Goal: Task Accomplishment & Management: Complete application form

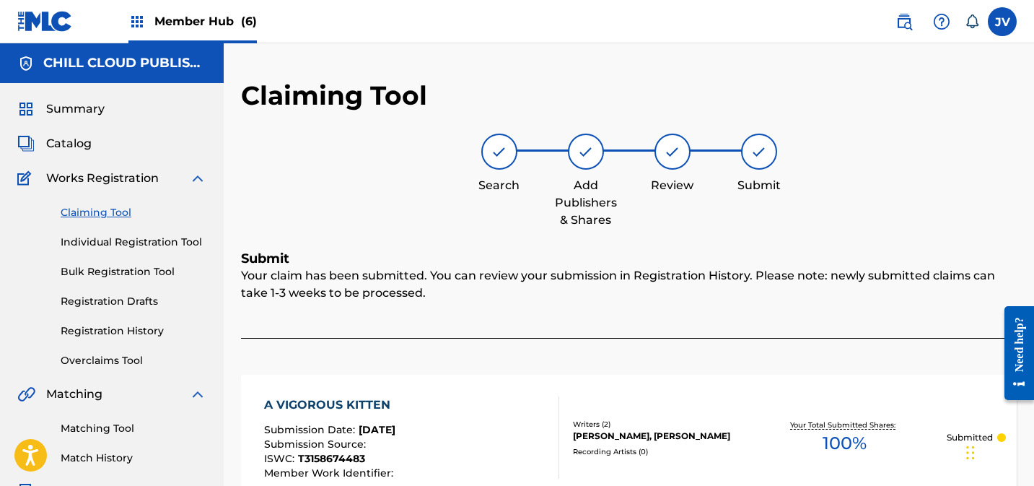
click at [100, 212] on link "Claiming Tool" at bounding box center [134, 212] width 146 height 15
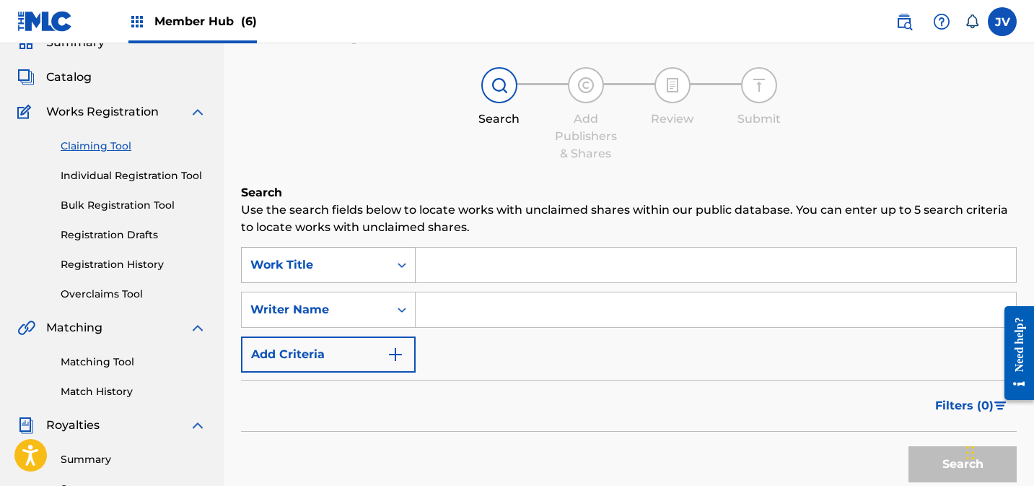
click at [369, 283] on div "Work Title" at bounding box center [328, 265] width 175 height 36
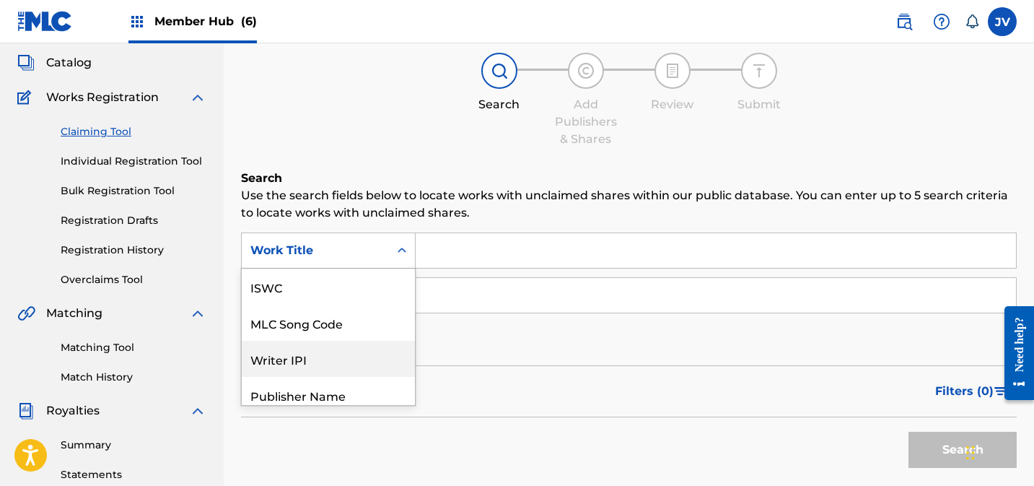
scroll to position [36, 0]
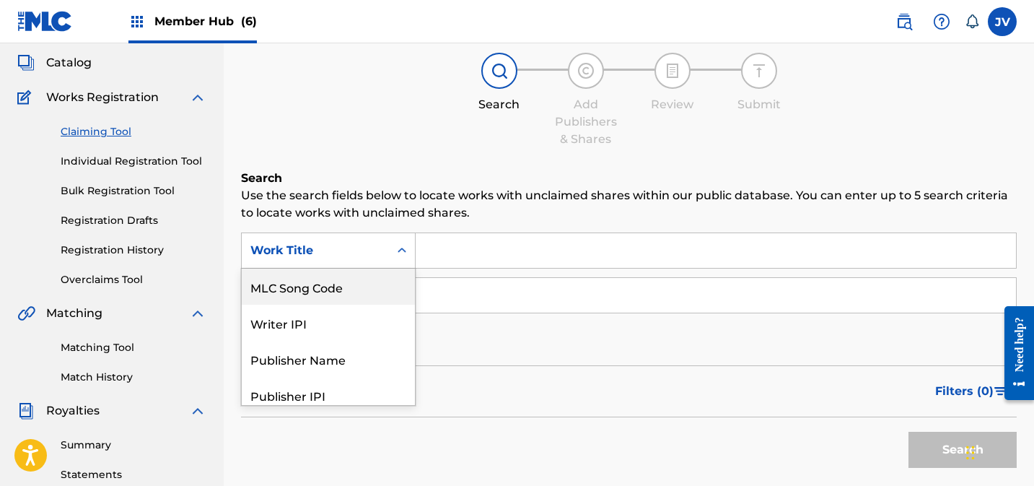
drag, startPoint x: 343, startPoint y: 291, endPoint x: 369, endPoint y: 288, distance: 26.2
click at [343, 291] on div "MLC Song Code" at bounding box center [328, 286] width 173 height 36
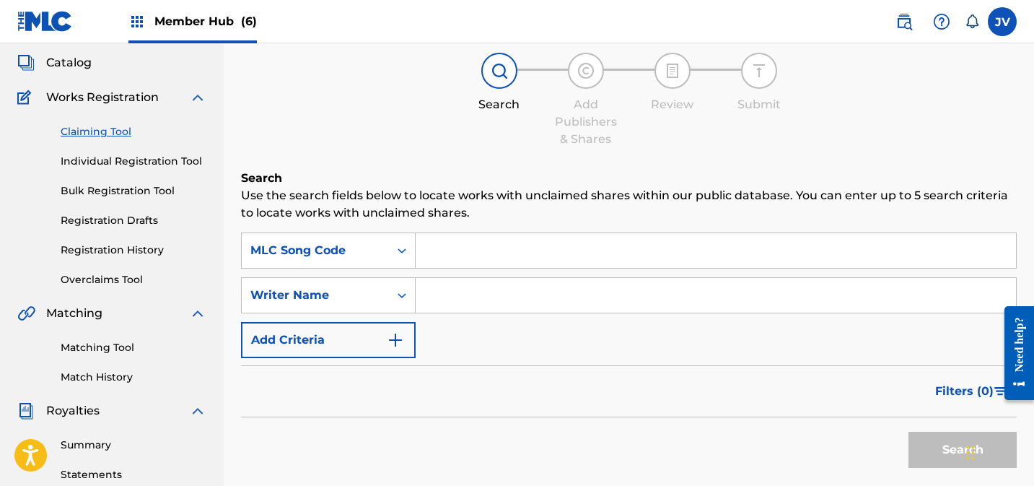
click at [534, 263] on input "Search Form" at bounding box center [716, 250] width 600 height 35
paste input "AD6DHE"
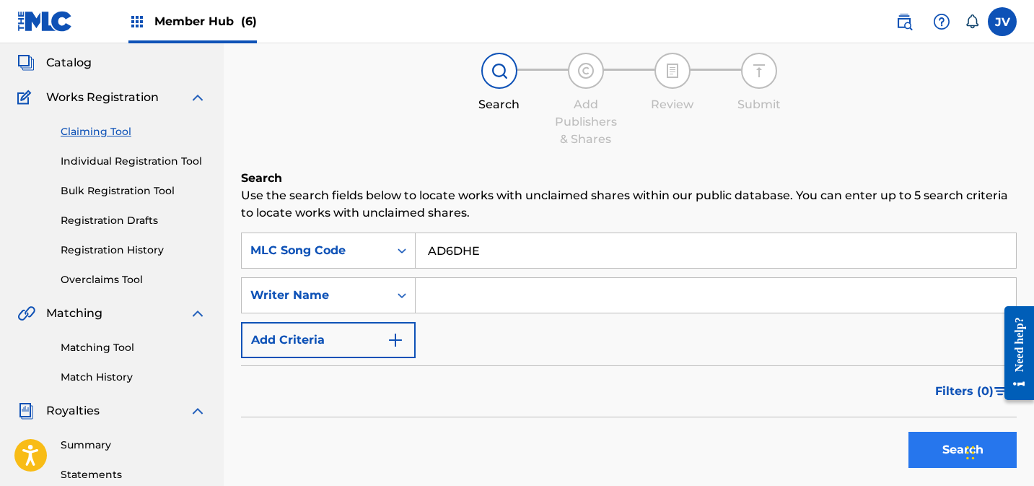
type input "AD6DHE"
click at [926, 448] on button "Search" at bounding box center [962, 449] width 108 height 36
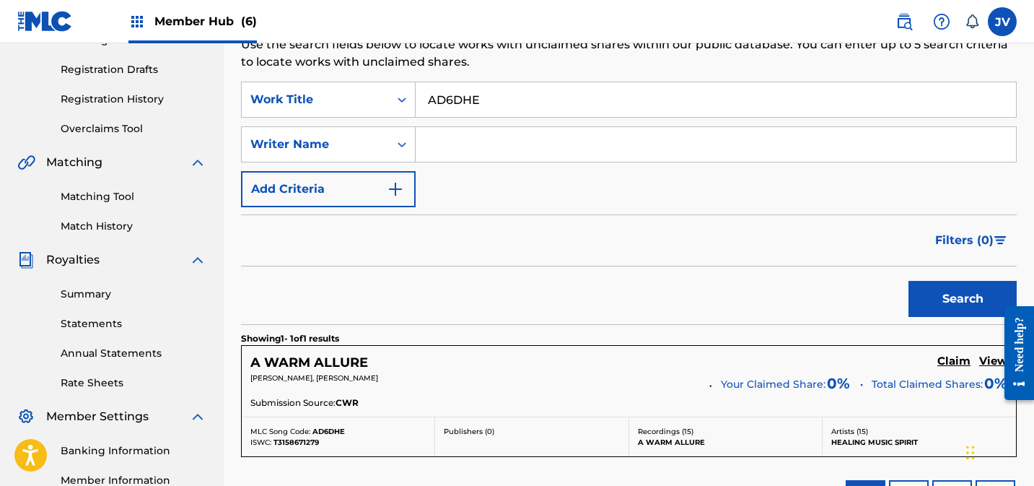
scroll to position [307, 0]
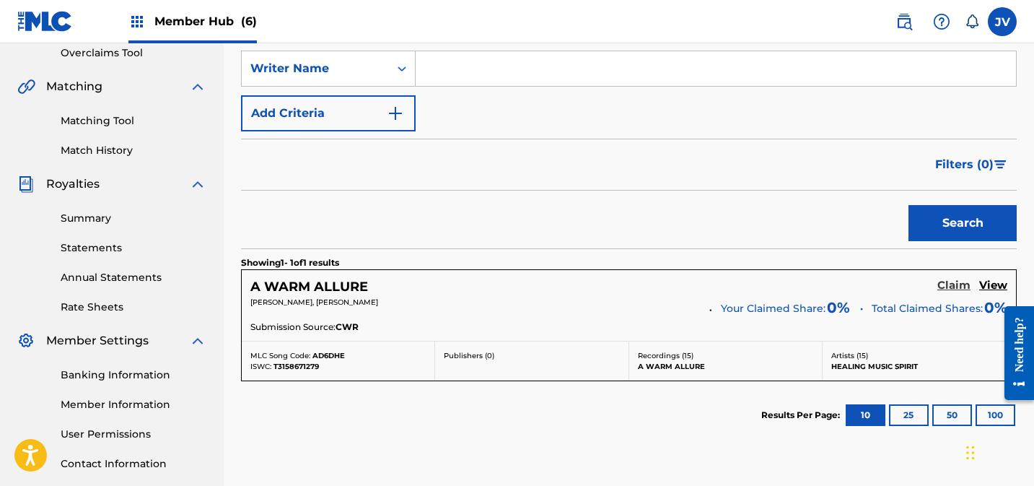
click at [954, 282] on h5 "Claim" at bounding box center [953, 285] width 33 height 14
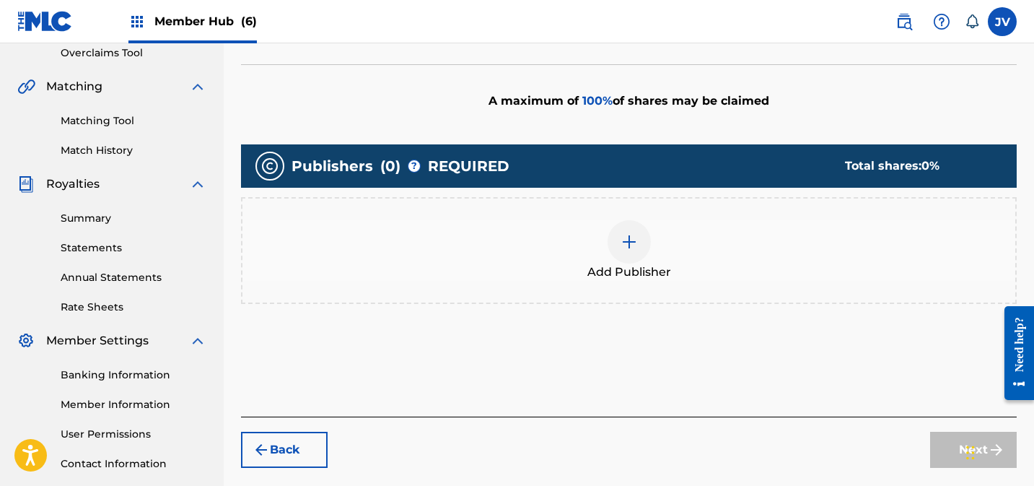
click at [607, 221] on div "Add Publisher" at bounding box center [628, 250] width 773 height 61
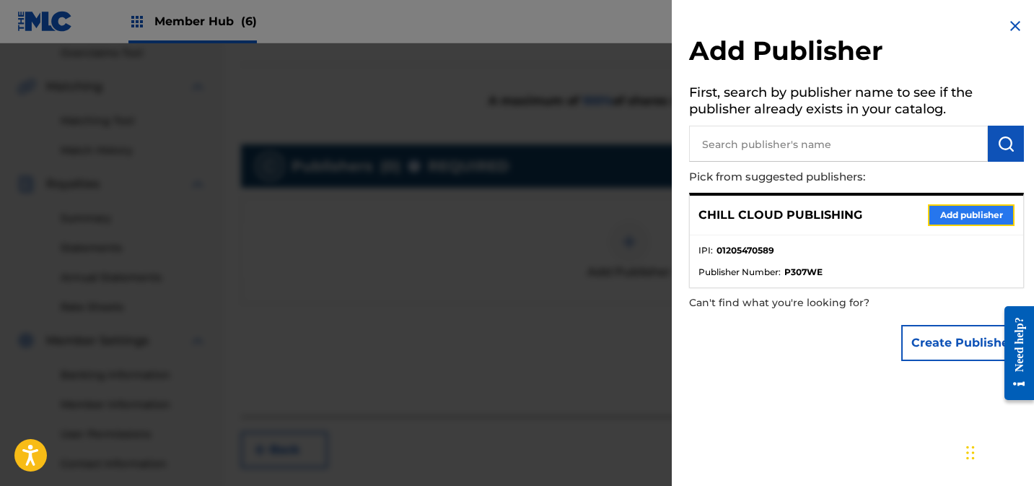
click at [975, 214] on button "Add publisher" at bounding box center [971, 215] width 87 height 22
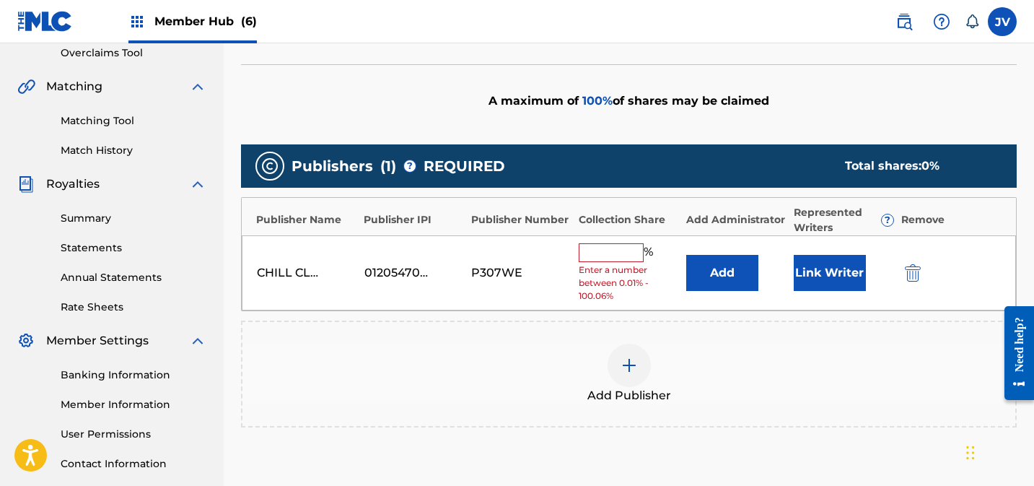
click at [654, 251] on span "%" at bounding box center [649, 252] width 13 height 19
click at [620, 250] on input "text" at bounding box center [611, 252] width 65 height 19
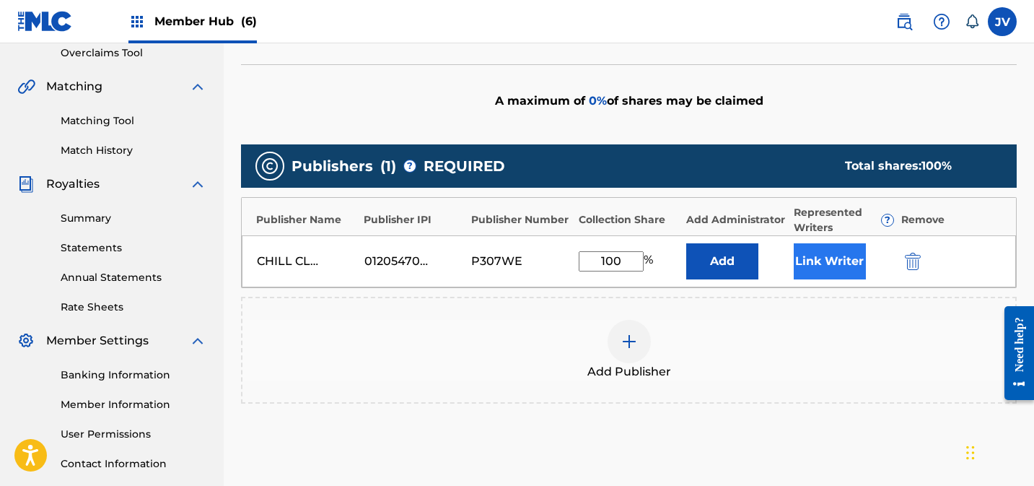
type input "100"
click at [835, 253] on button "Link Writer" at bounding box center [830, 261] width 72 height 36
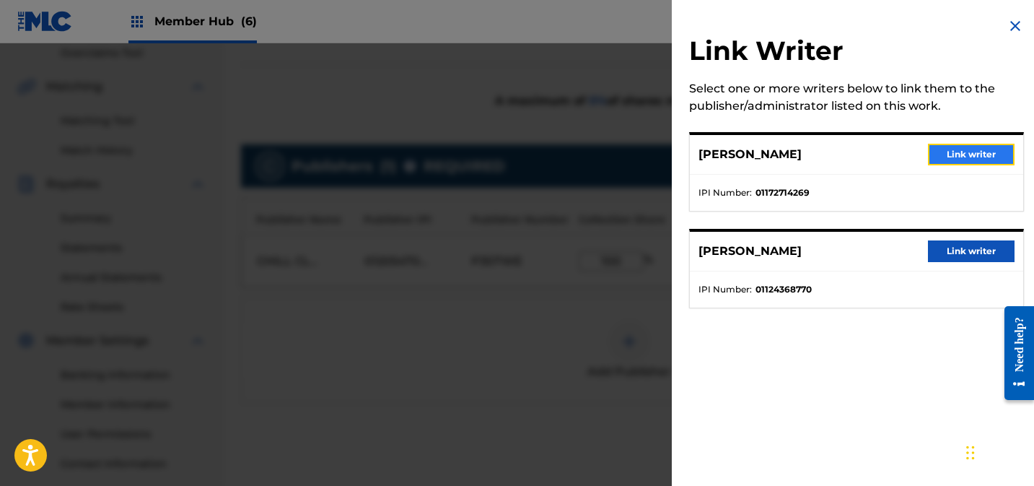
click at [970, 157] on button "Link writer" at bounding box center [971, 155] width 87 height 22
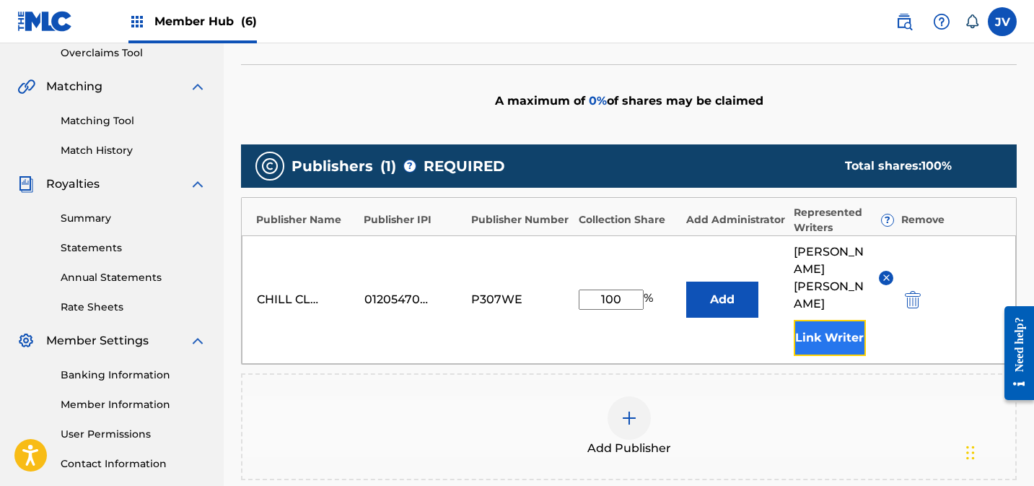
click at [842, 320] on button "Link Writer" at bounding box center [830, 338] width 72 height 36
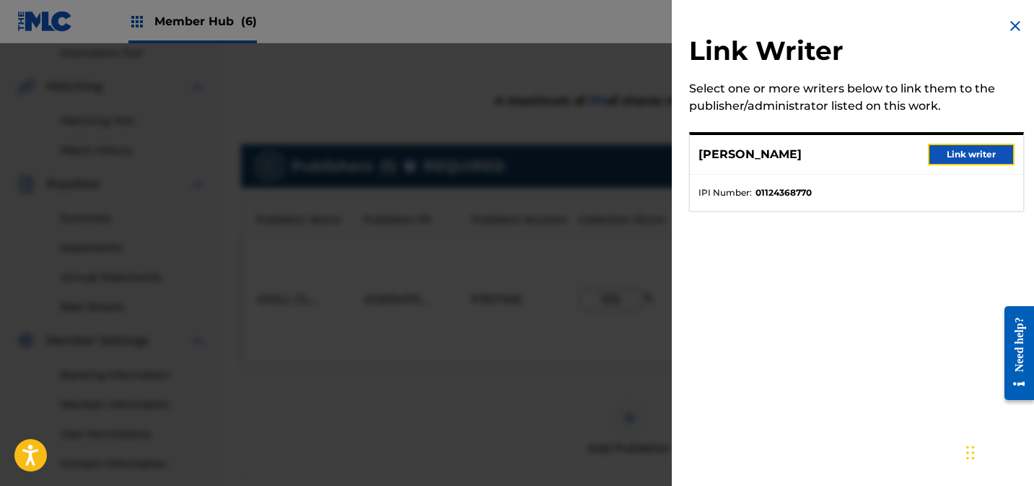
drag, startPoint x: 959, startPoint y: 153, endPoint x: 934, endPoint y: 216, distance: 68.3
click at [959, 153] on button "Link writer" at bounding box center [971, 155] width 87 height 22
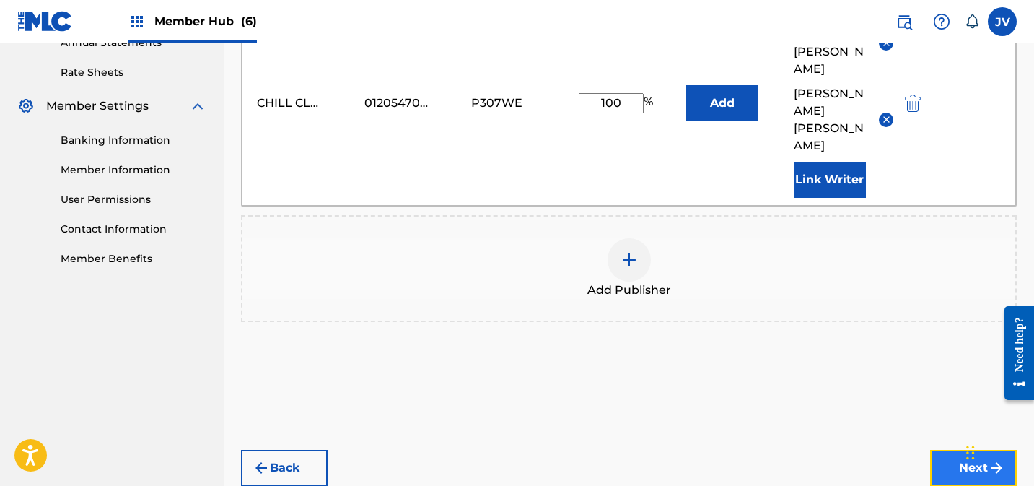
click at [955, 449] on button "Next" at bounding box center [973, 467] width 87 height 36
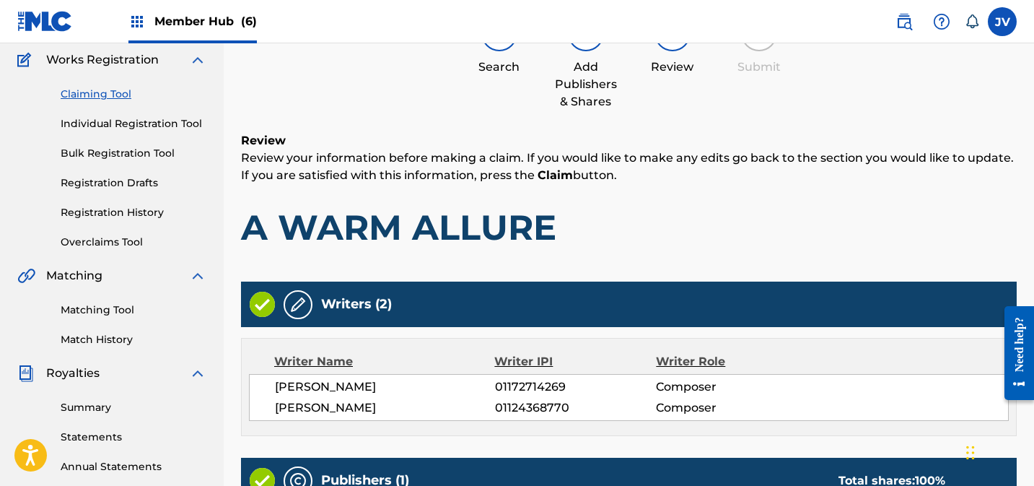
scroll to position [413, 0]
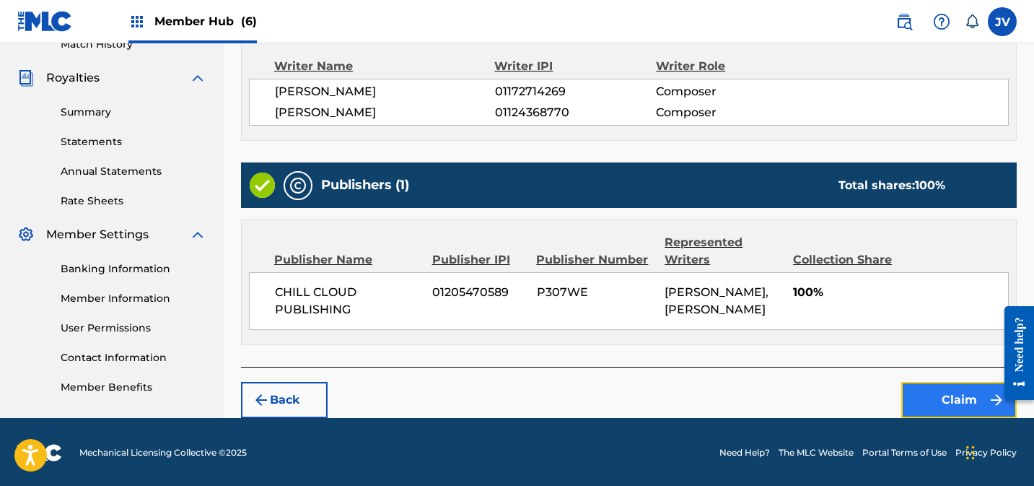
click at [943, 387] on button "Claim" at bounding box center [958, 400] width 115 height 36
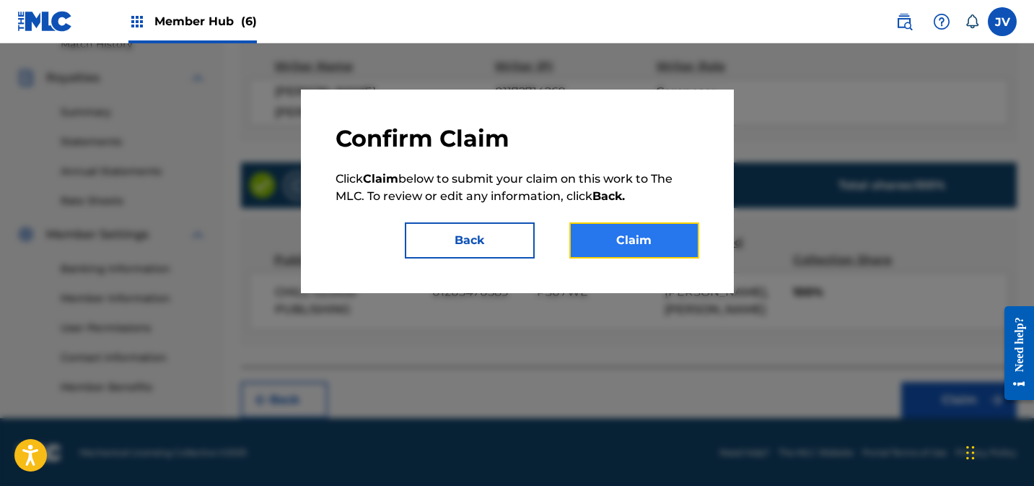
click at [663, 238] on button "Claim" at bounding box center [634, 240] width 130 height 36
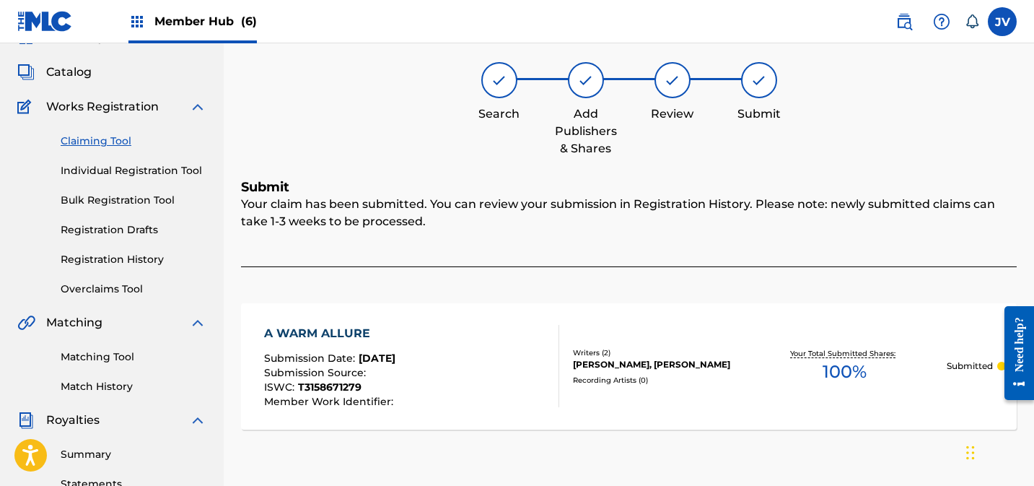
scroll to position [0, 0]
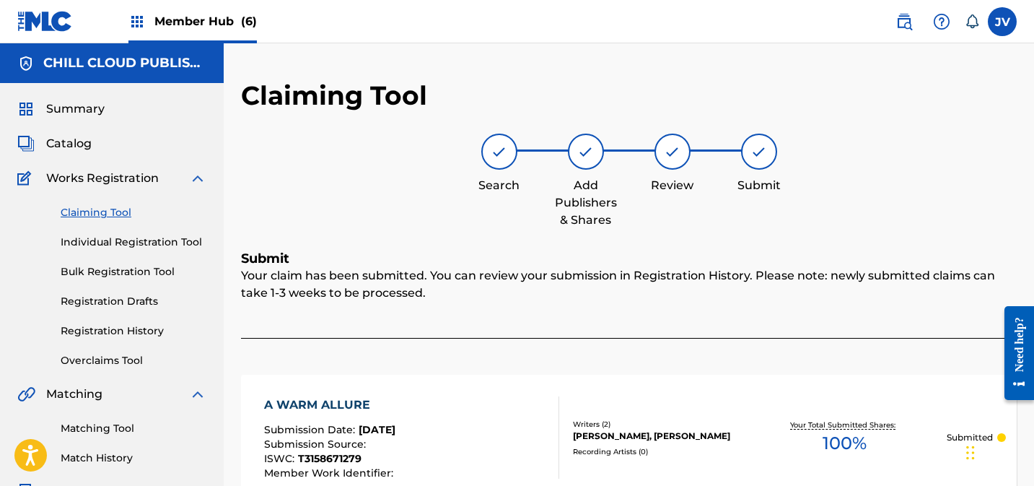
click at [79, 216] on link "Claiming Tool" at bounding box center [134, 212] width 146 height 15
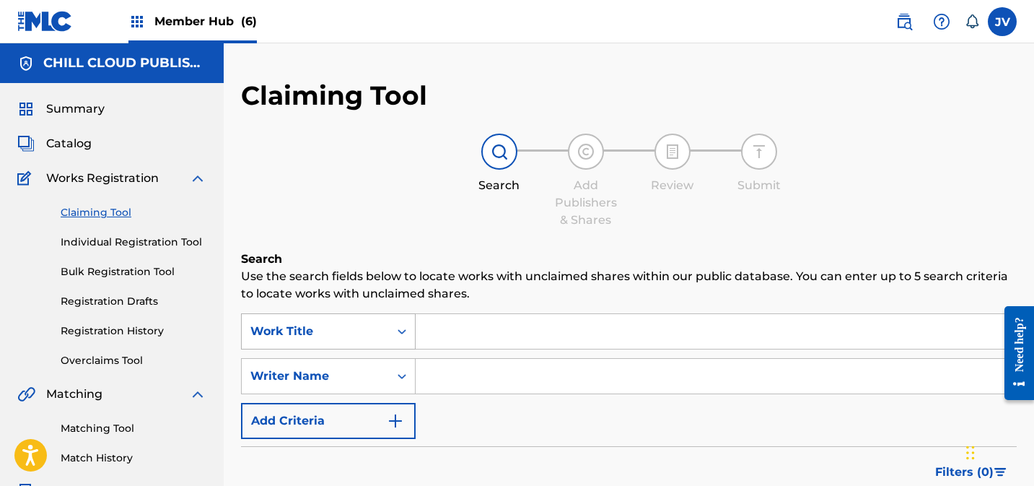
click at [343, 333] on div "Work Title" at bounding box center [328, 331] width 175 height 36
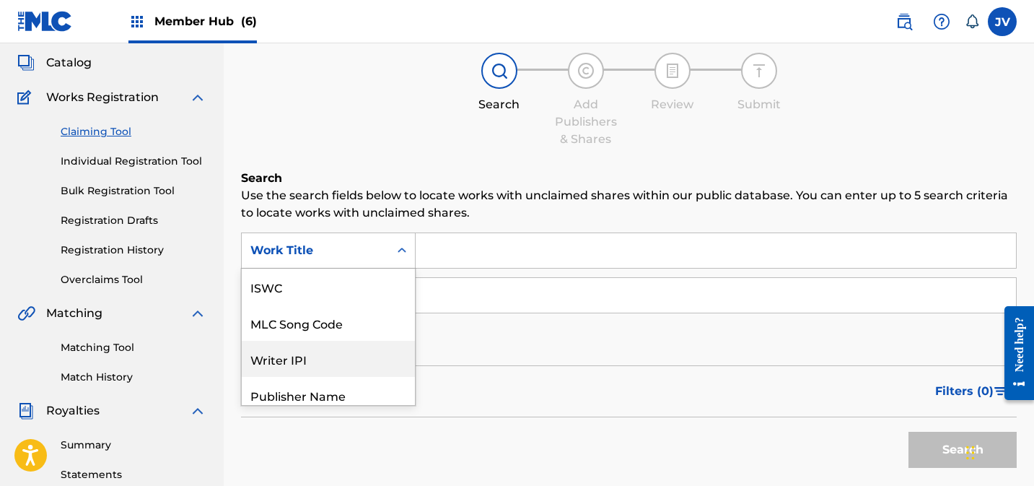
scroll to position [36, 0]
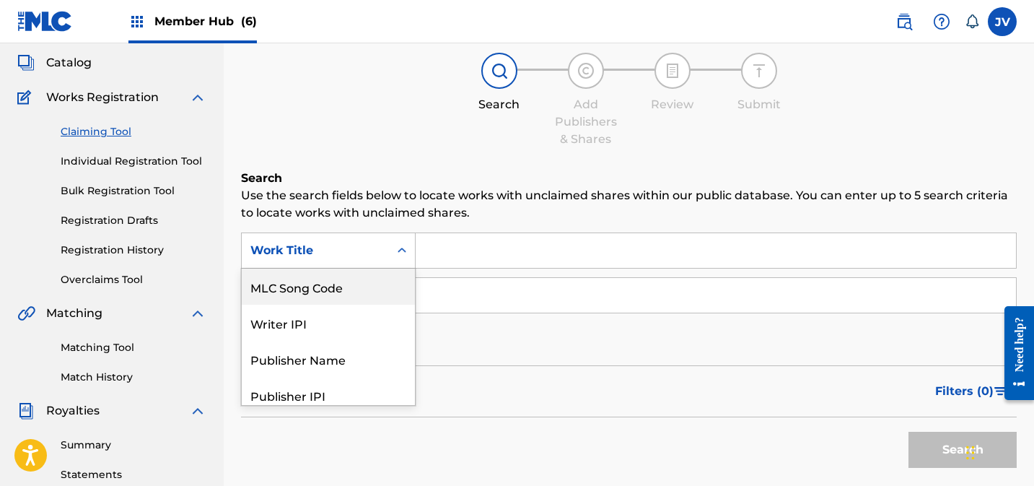
click at [346, 286] on div "MLC Song Code" at bounding box center [328, 286] width 173 height 36
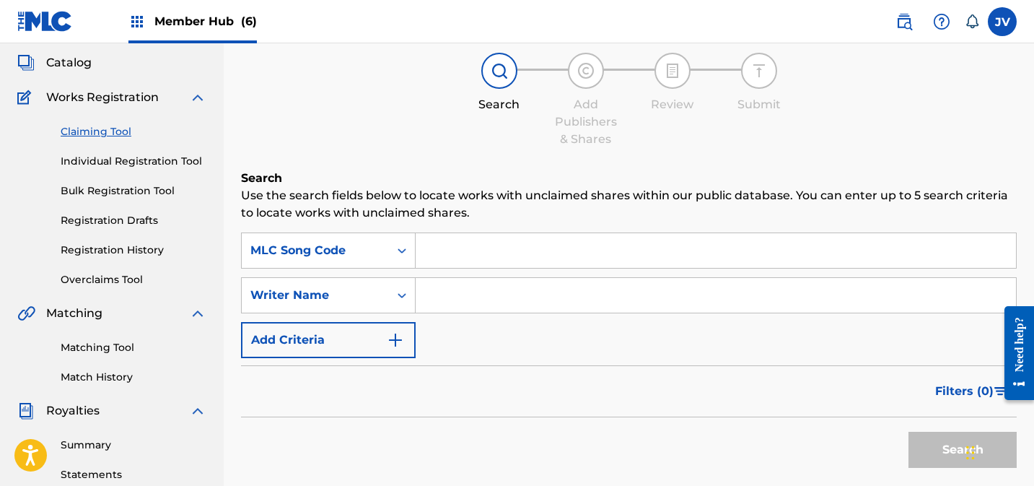
click at [569, 255] on input "Search Form" at bounding box center [716, 250] width 600 height 35
paste input "AD6DJU"
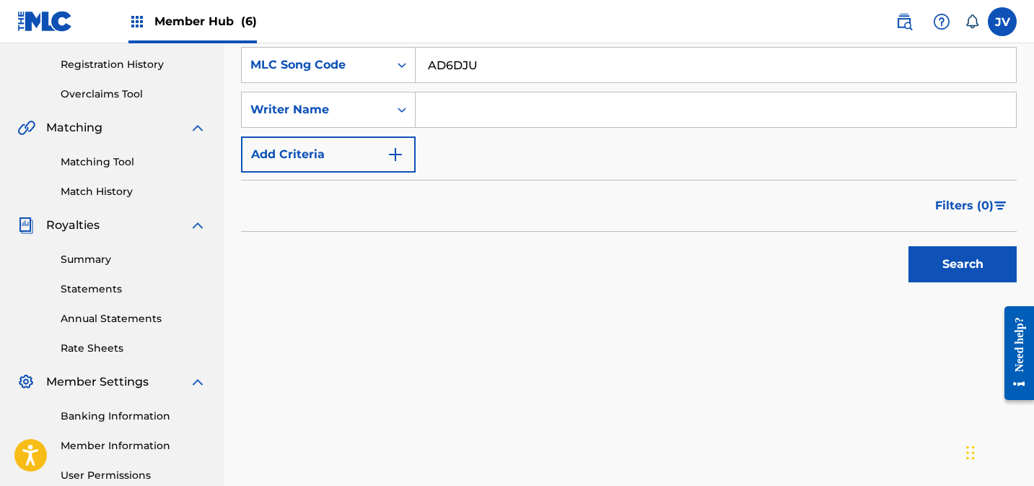
scroll to position [278, 0]
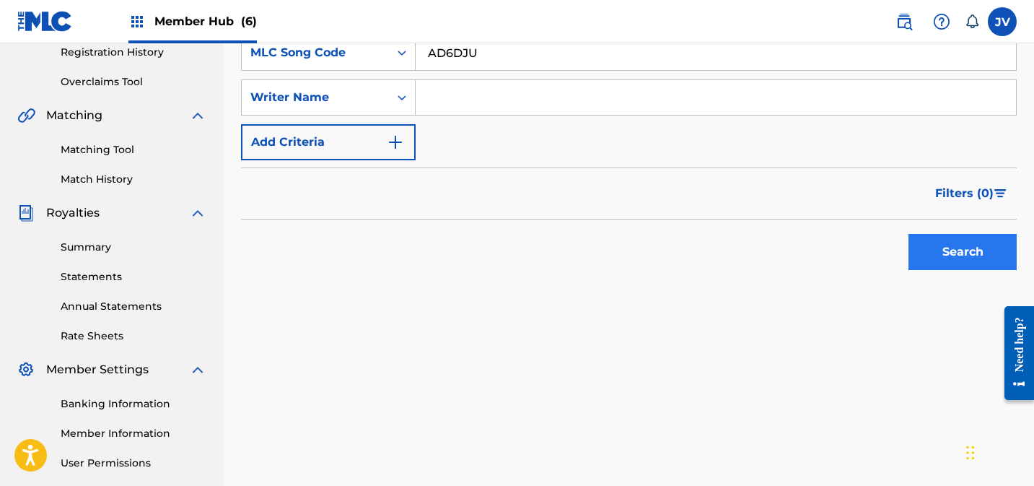
type input "AD6DJU"
click at [956, 265] on button "Search" at bounding box center [962, 252] width 108 height 36
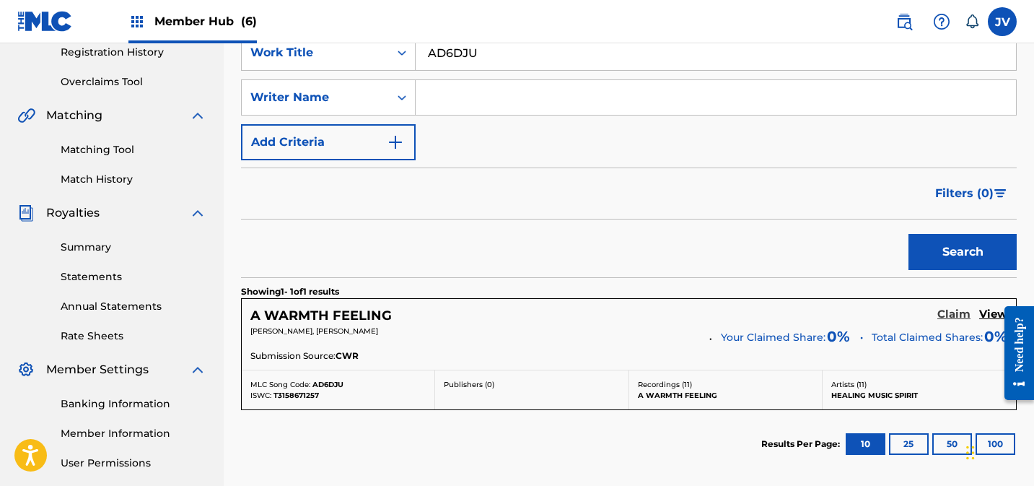
click at [949, 312] on h5 "Claim" at bounding box center [953, 314] width 33 height 14
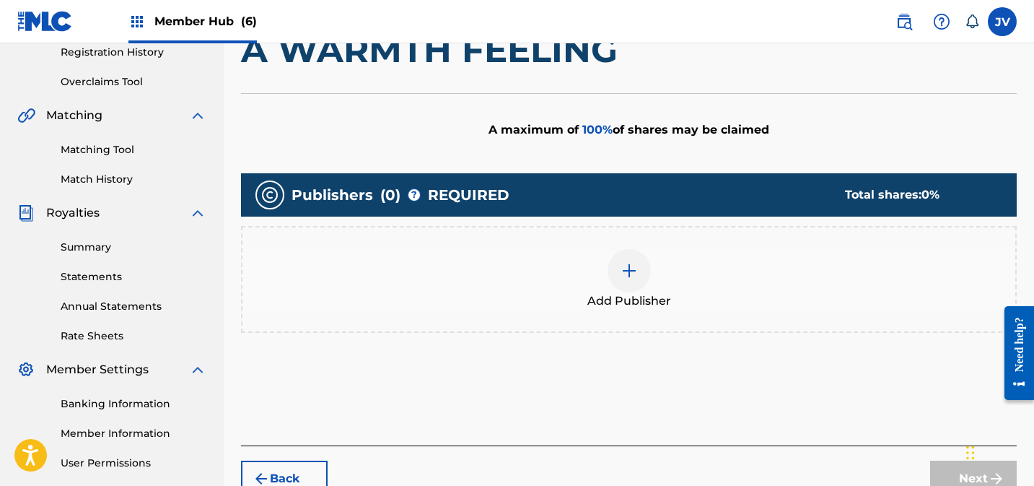
click at [628, 275] on img at bounding box center [628, 270] width 17 height 17
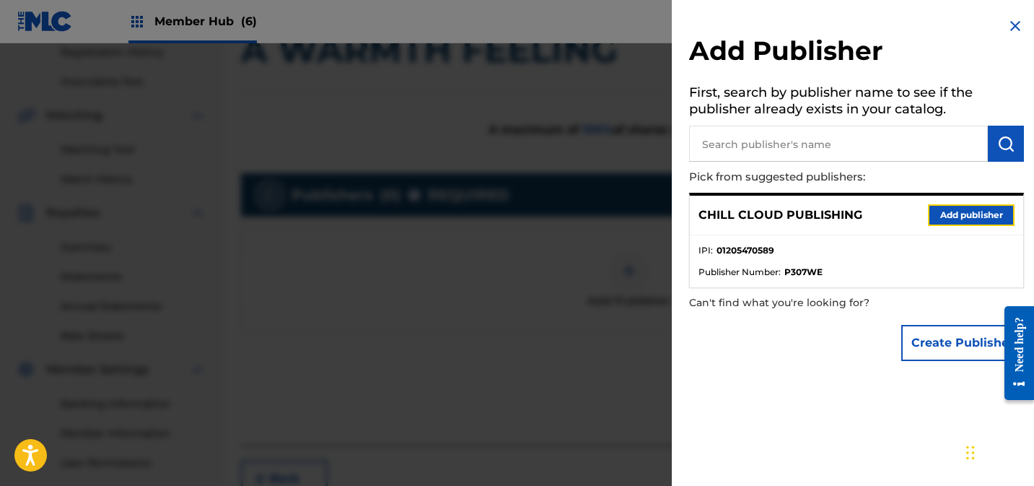
drag, startPoint x: 969, startPoint y: 215, endPoint x: 946, endPoint y: 219, distance: 23.5
click at [969, 215] on button "Add publisher" at bounding box center [971, 215] width 87 height 22
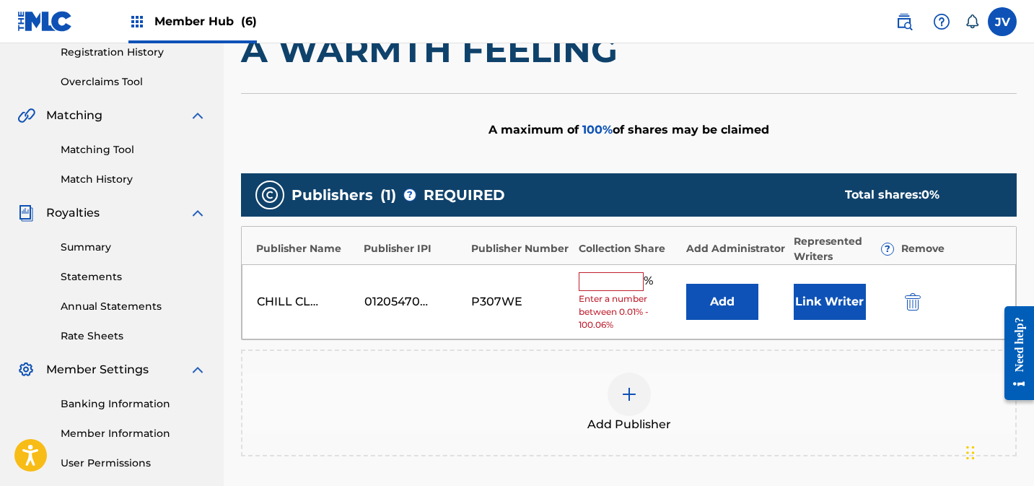
drag, startPoint x: 604, startPoint y: 284, endPoint x: 633, endPoint y: 284, distance: 28.9
click at [605, 284] on input "text" at bounding box center [611, 281] width 65 height 19
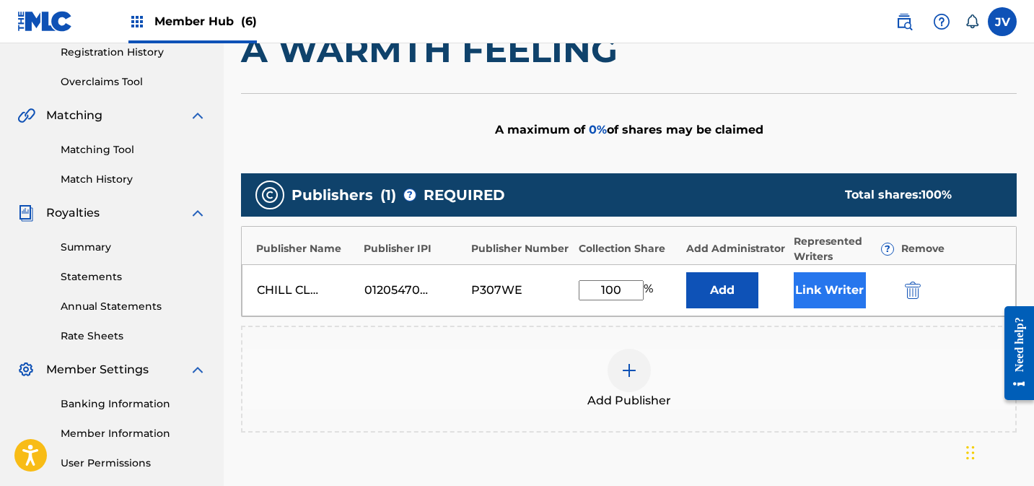
type input "100"
click at [815, 283] on button "Link Writer" at bounding box center [830, 290] width 72 height 36
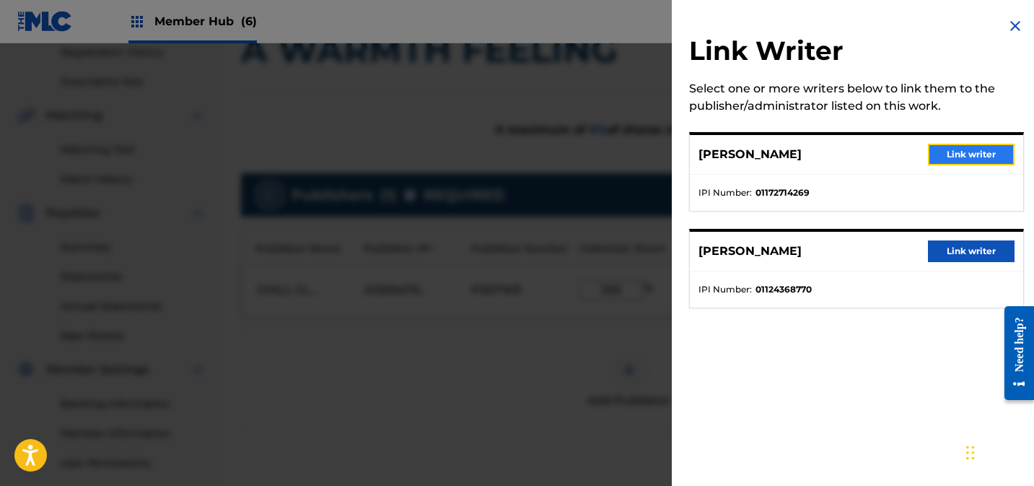
click at [953, 150] on button "Link writer" at bounding box center [971, 155] width 87 height 22
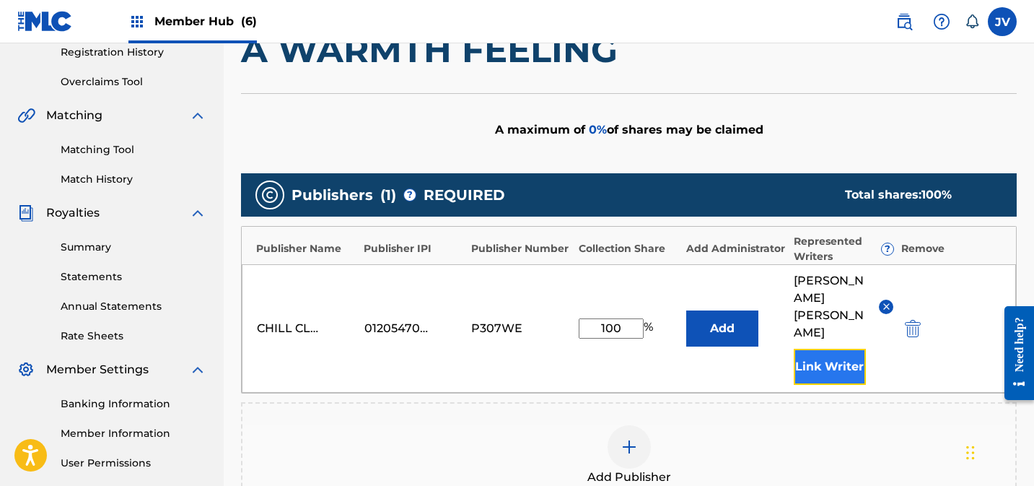
click at [838, 348] on button "Link Writer" at bounding box center [830, 366] width 72 height 36
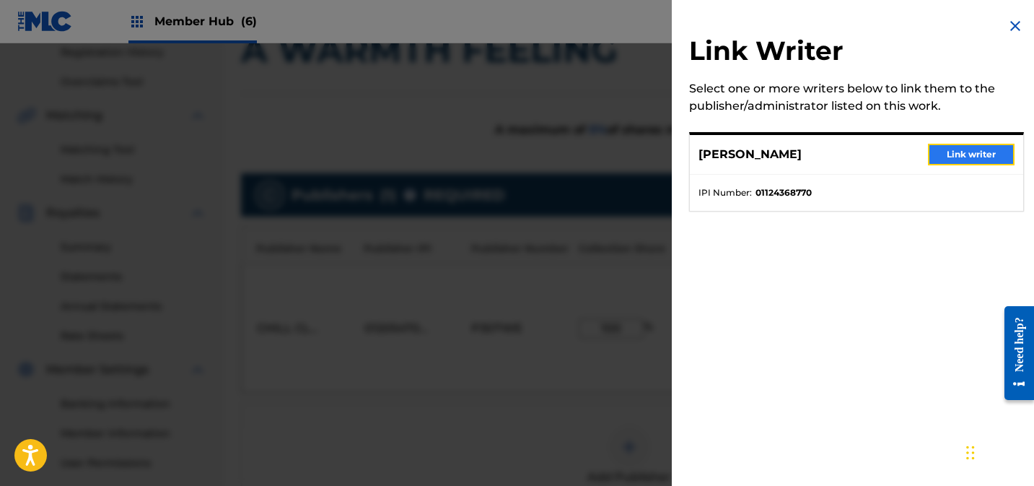
click at [967, 156] on button "Link writer" at bounding box center [971, 155] width 87 height 22
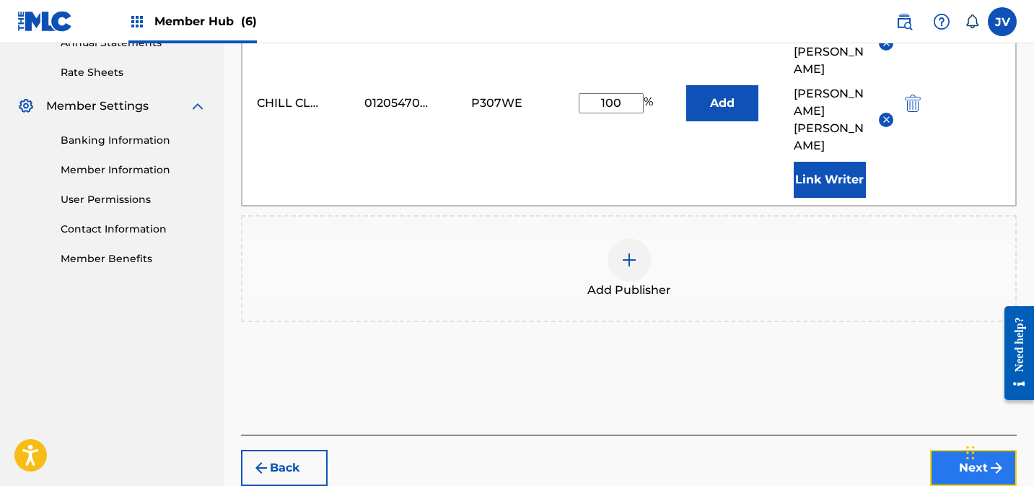
click at [963, 449] on button "Next" at bounding box center [973, 467] width 87 height 36
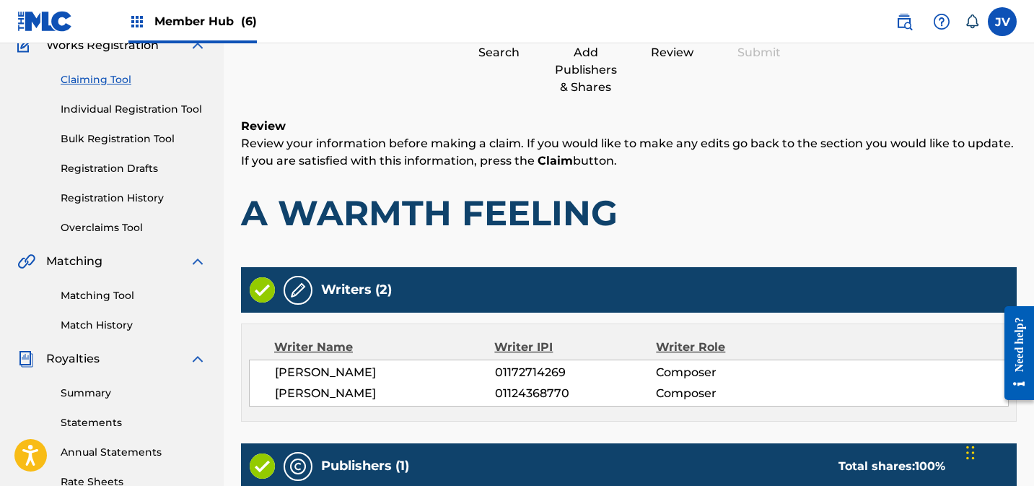
scroll to position [413, 0]
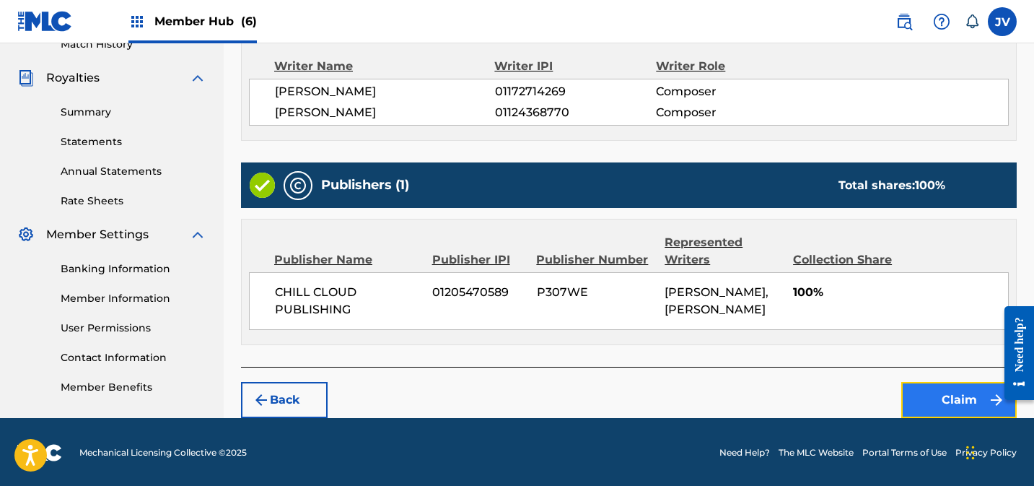
click at [945, 392] on button "Claim" at bounding box center [958, 400] width 115 height 36
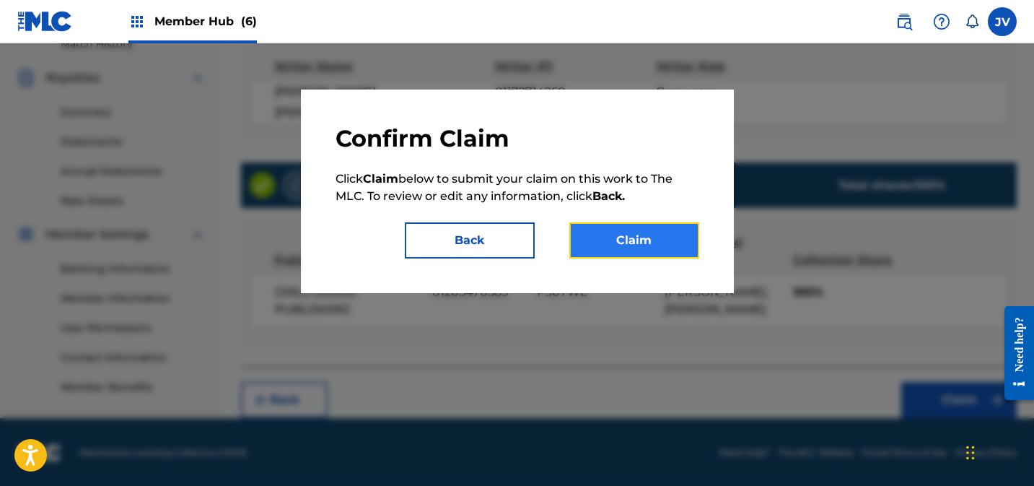
click at [644, 230] on button "Claim" at bounding box center [634, 240] width 130 height 36
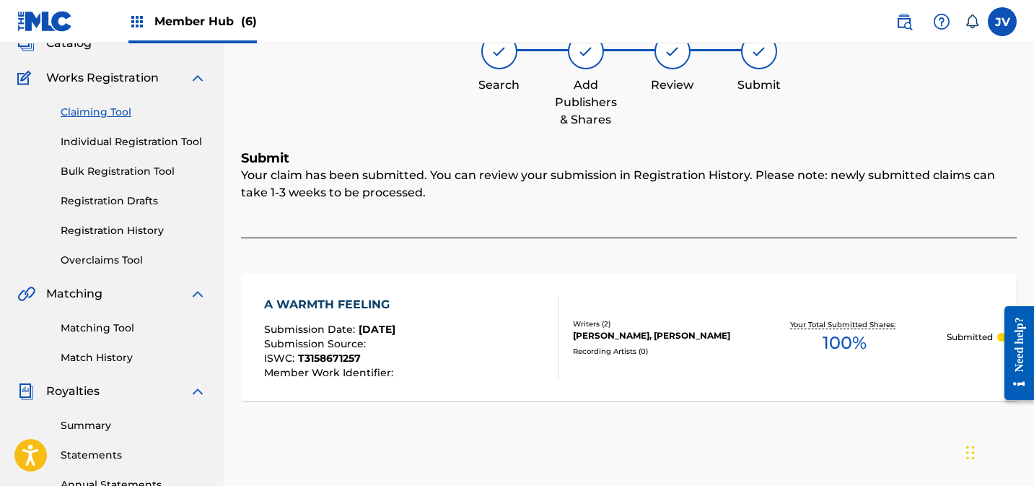
scroll to position [0, 0]
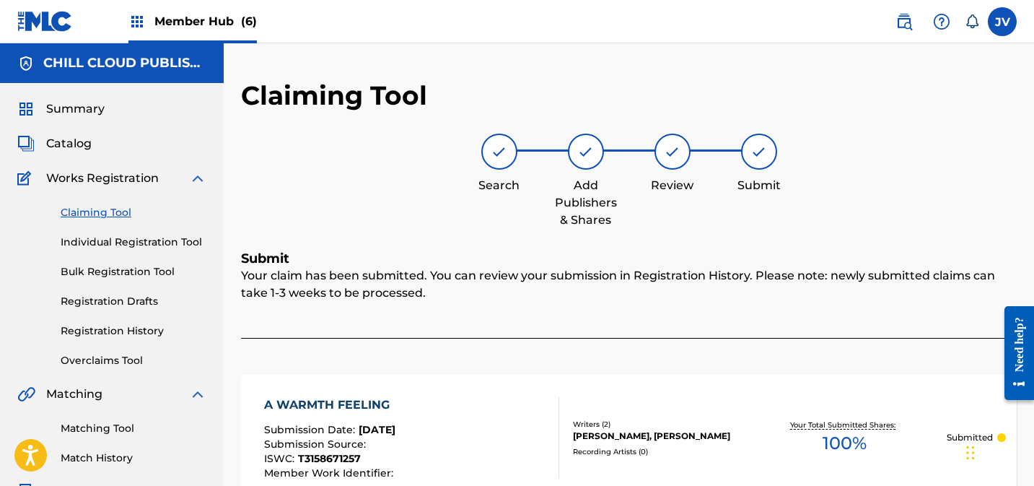
click at [87, 209] on link "Claiming Tool" at bounding box center [134, 212] width 146 height 15
